Goal: Task Accomplishment & Management: Manage account settings

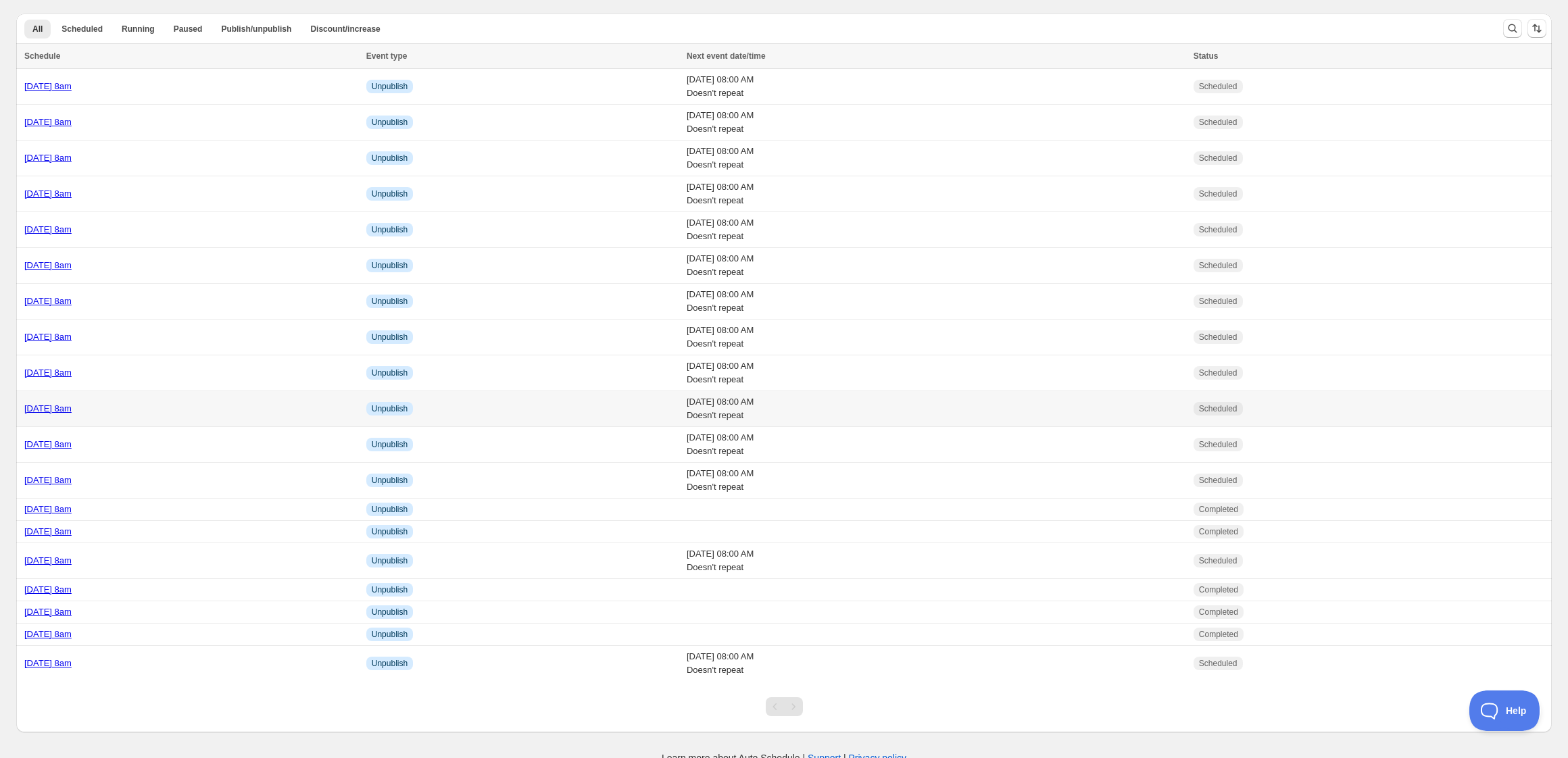
click at [217, 414] on div "[DATE] 8am" at bounding box center [191, 408] width 334 height 13
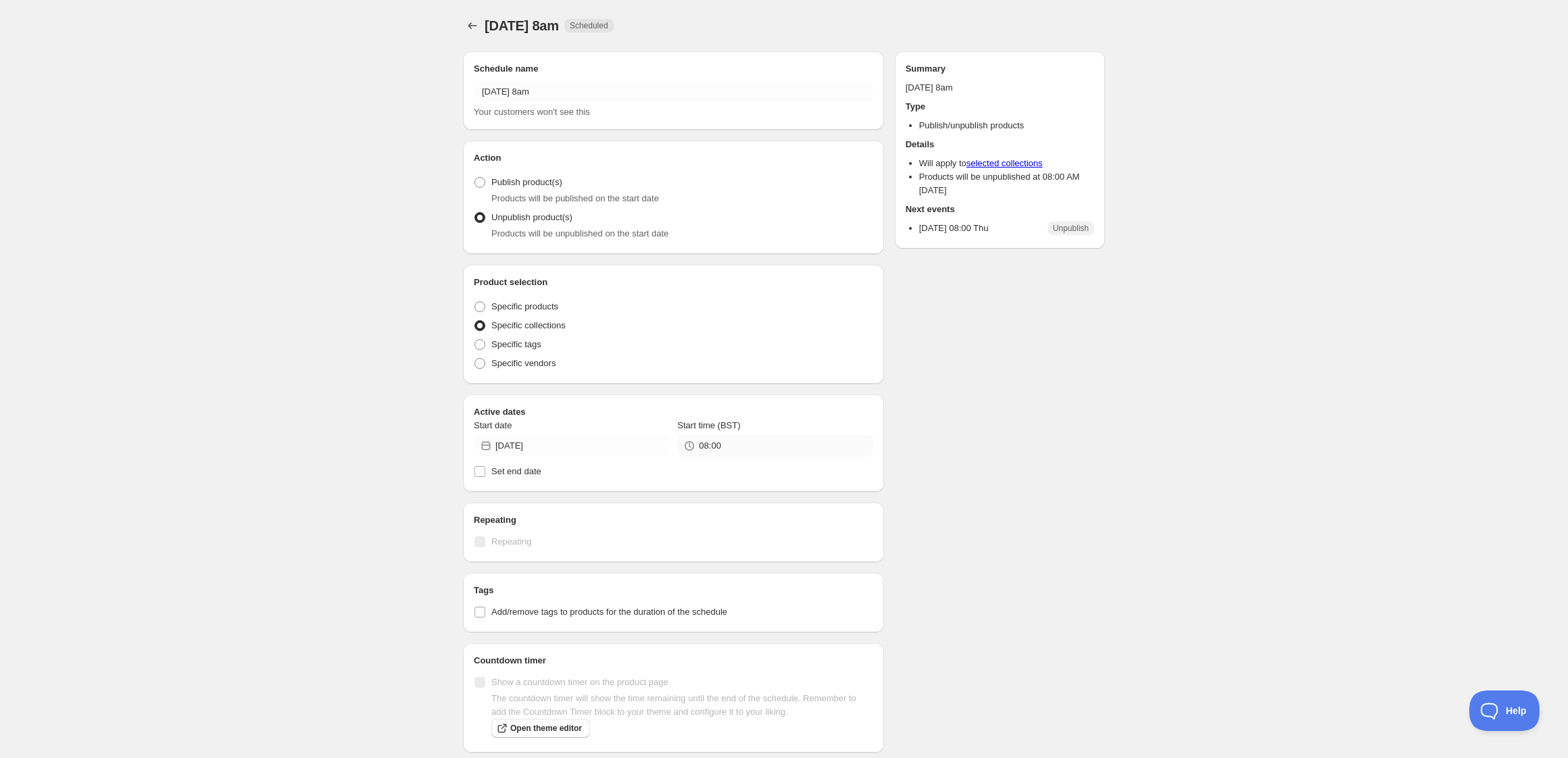
radio input "true"
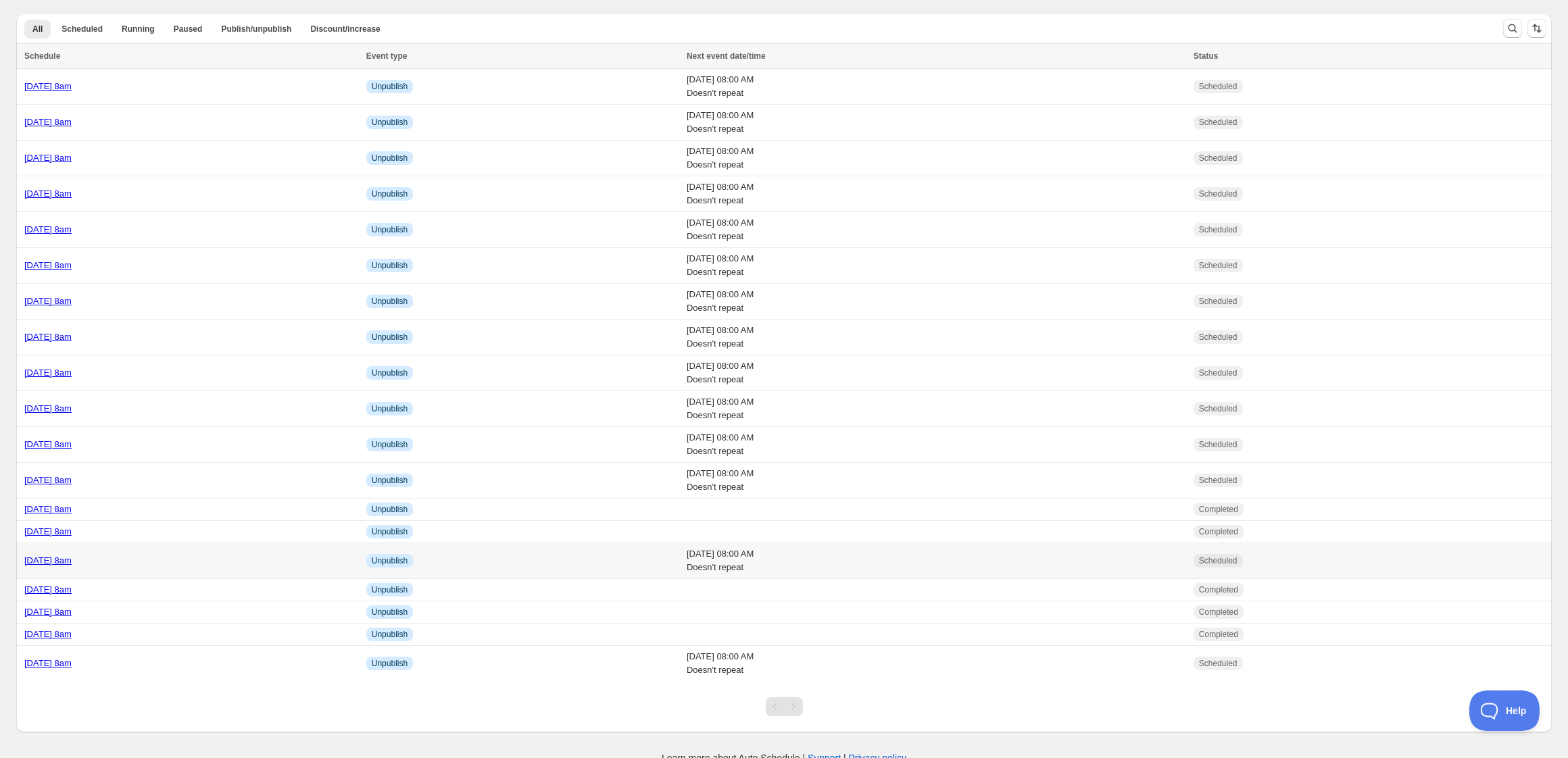
click at [243, 568] on td "[DATE] 8am" at bounding box center [189, 561] width 346 height 36
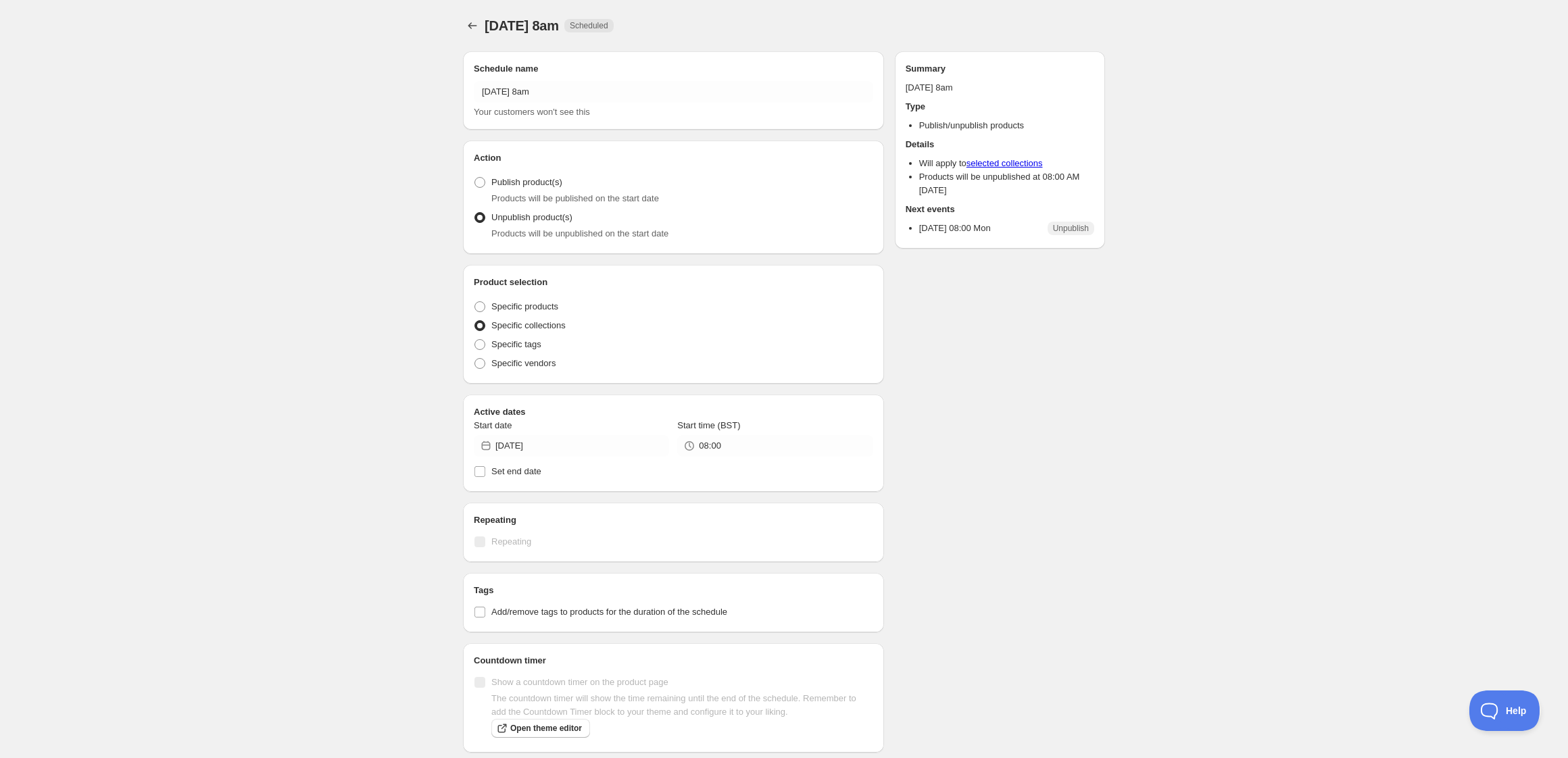
radio input "true"
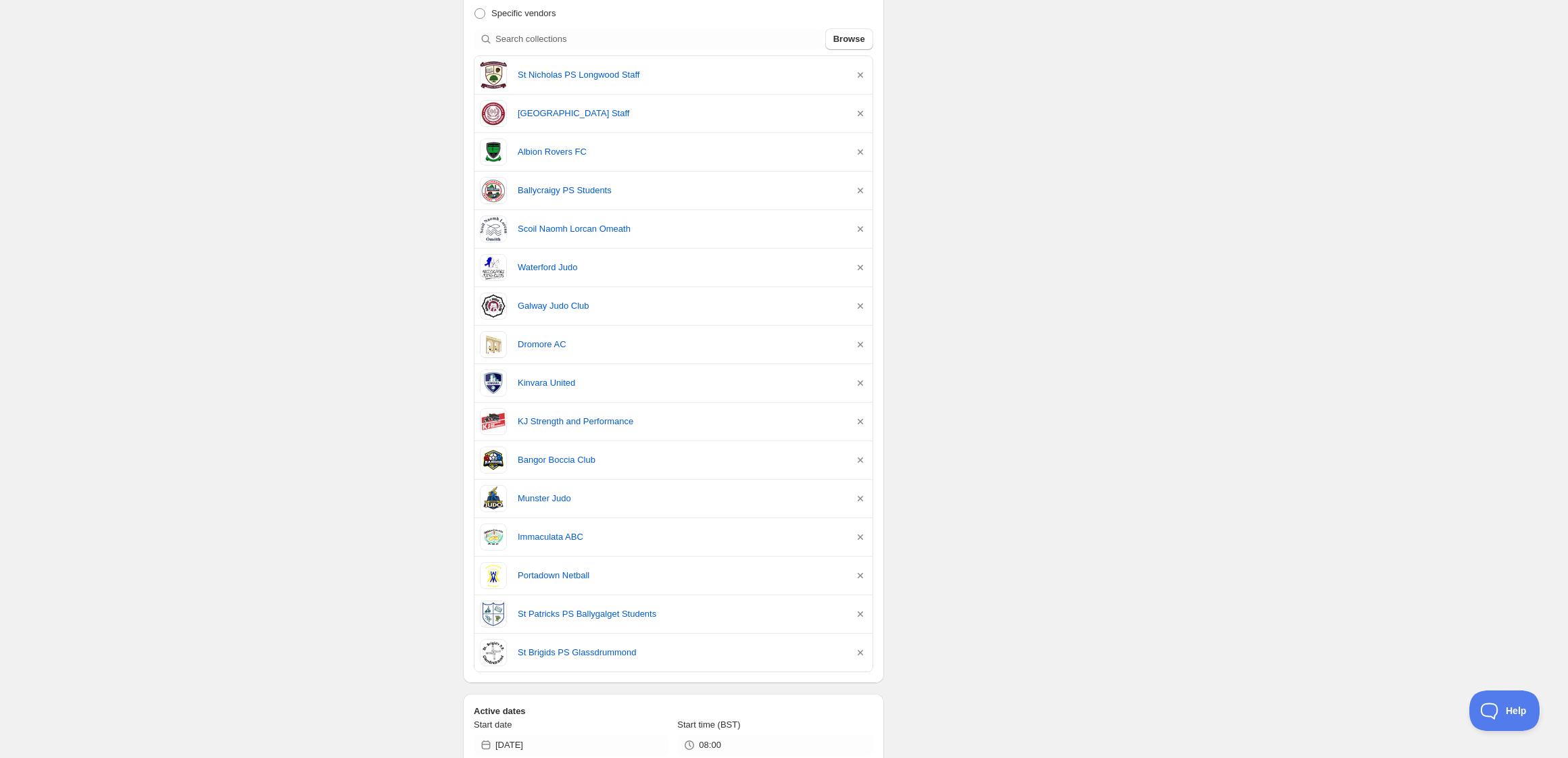
scroll to position [354, 0]
click at [861, 574] on icon "button" at bounding box center [860, 571] width 5 height 5
